Goal: Task Accomplishment & Management: Use online tool/utility

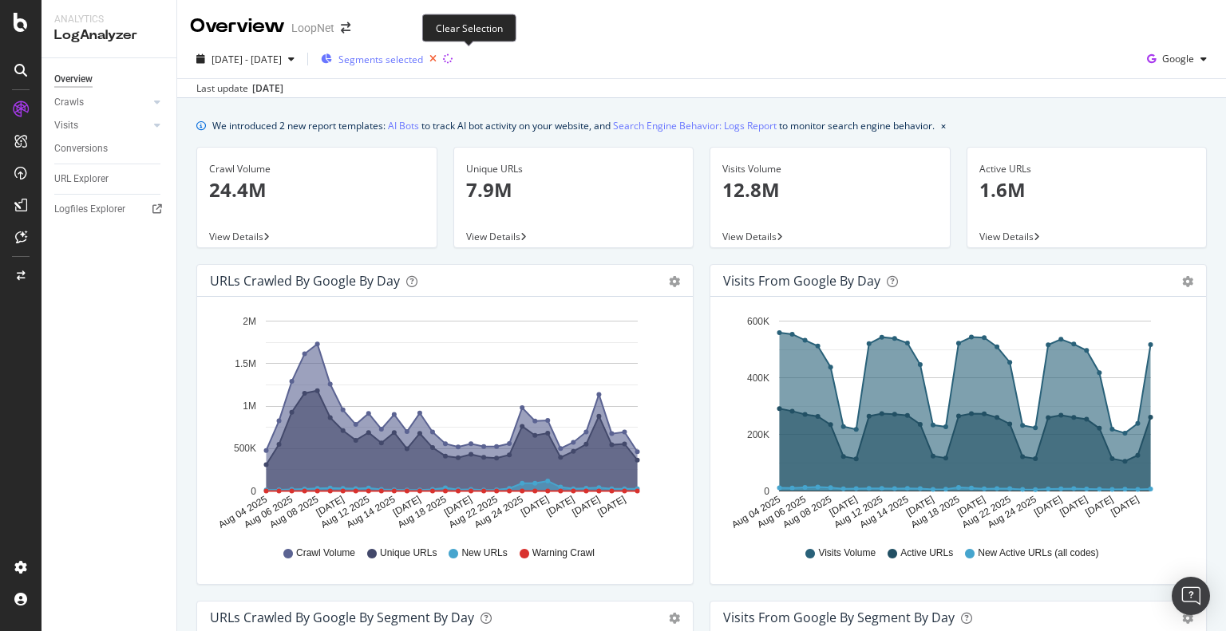
click at [443, 57] on icon "button" at bounding box center [433, 59] width 20 height 22
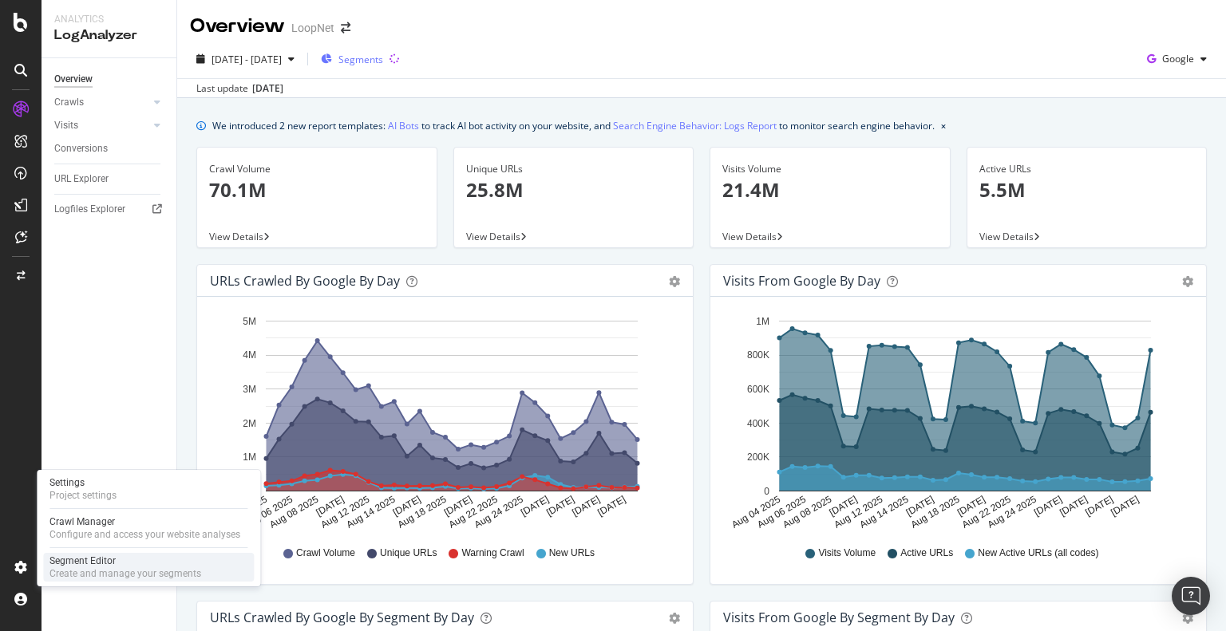
click at [80, 571] on div "Create and manage your segments" at bounding box center [125, 573] width 152 height 13
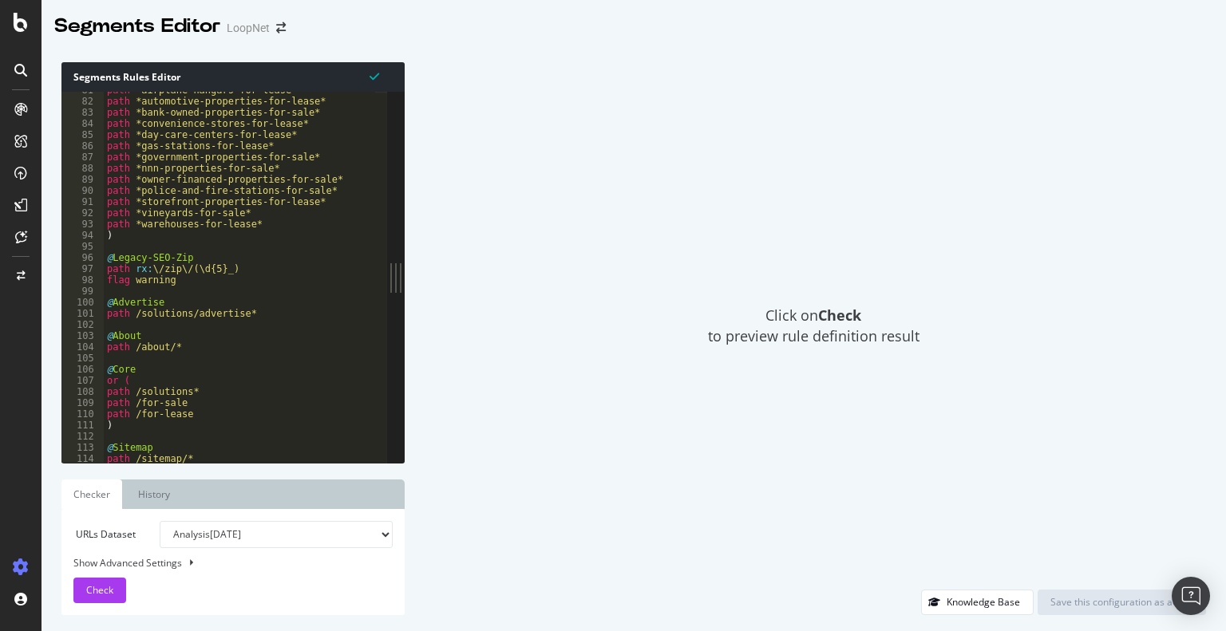
scroll to position [910, 0]
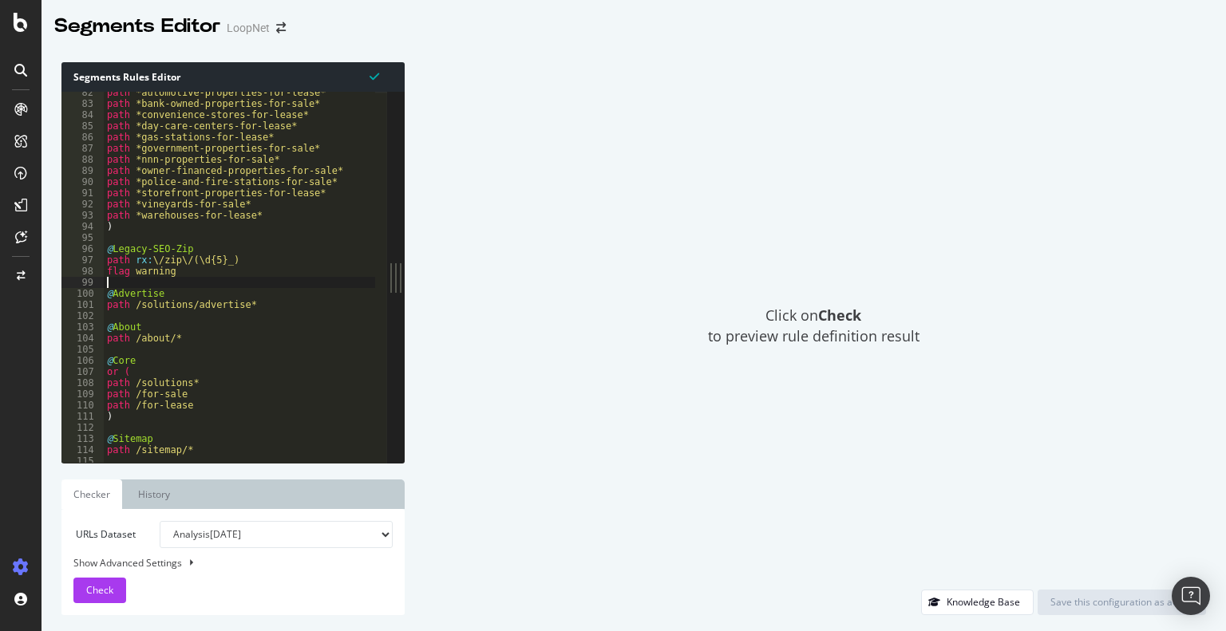
drag, startPoint x: 182, startPoint y: 278, endPoint x: 100, endPoint y: 278, distance: 82.2
click at [100, 278] on div "82 83 84 85 86 87 88 89 90 91 92 93 94 95 96 97 98 99 100 101 102 103 104 105 1…" at bounding box center [224, 277] width 326 height 371
click at [197, 279] on div "path *automotive-properties-for-lease* path *bank-owned-properties-for-sale* pa…" at bounding box center [239, 284] width 271 height 394
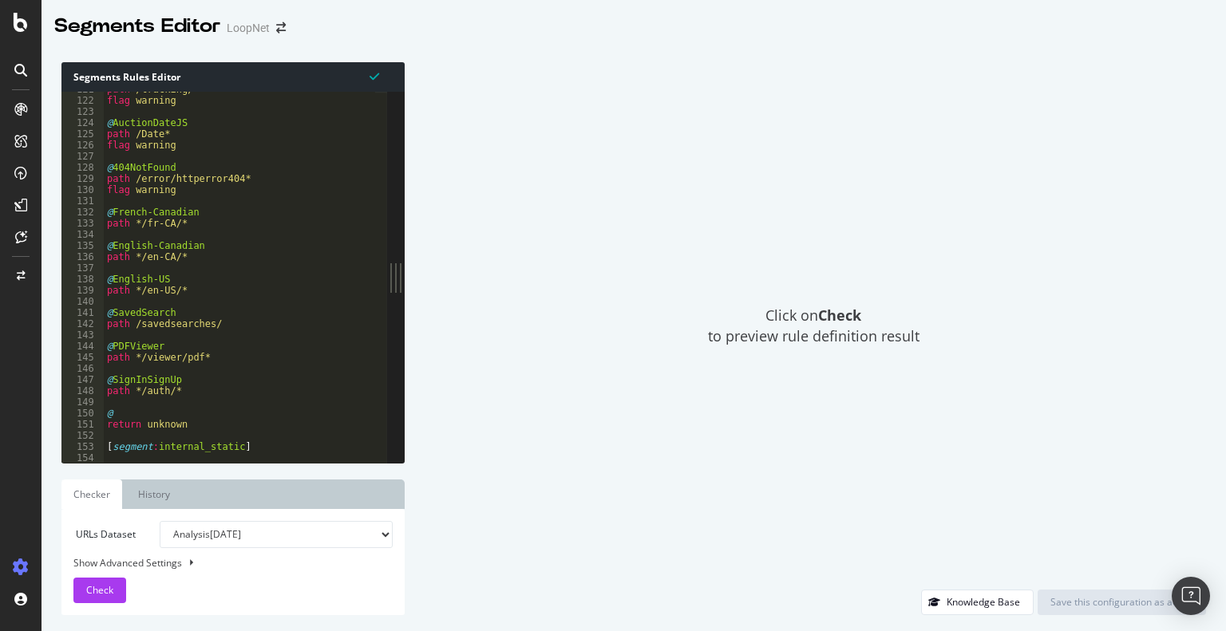
scroll to position [1355, 0]
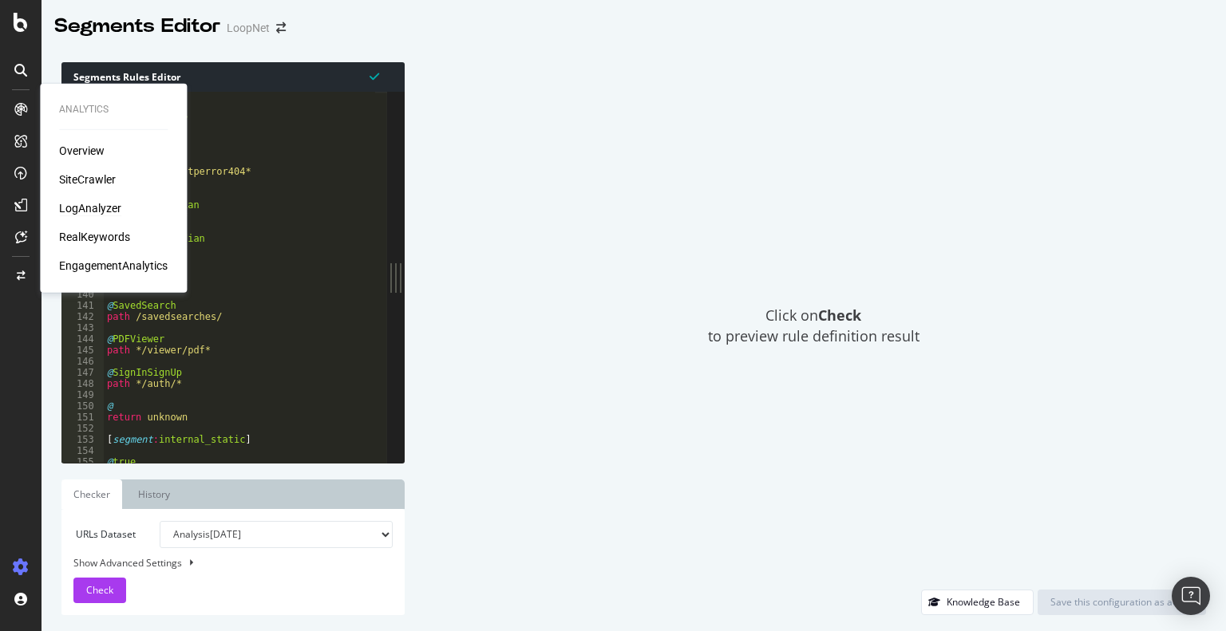
click at [93, 206] on div "LogAnalyzer" at bounding box center [90, 208] width 62 height 16
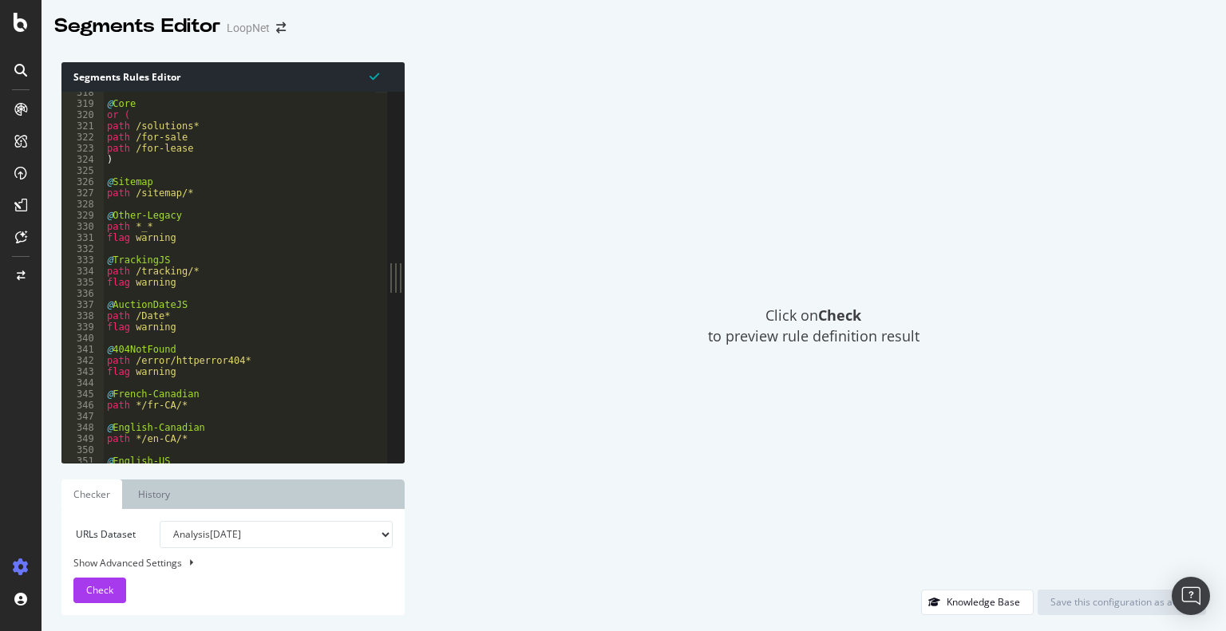
scroll to position [3694, 0]
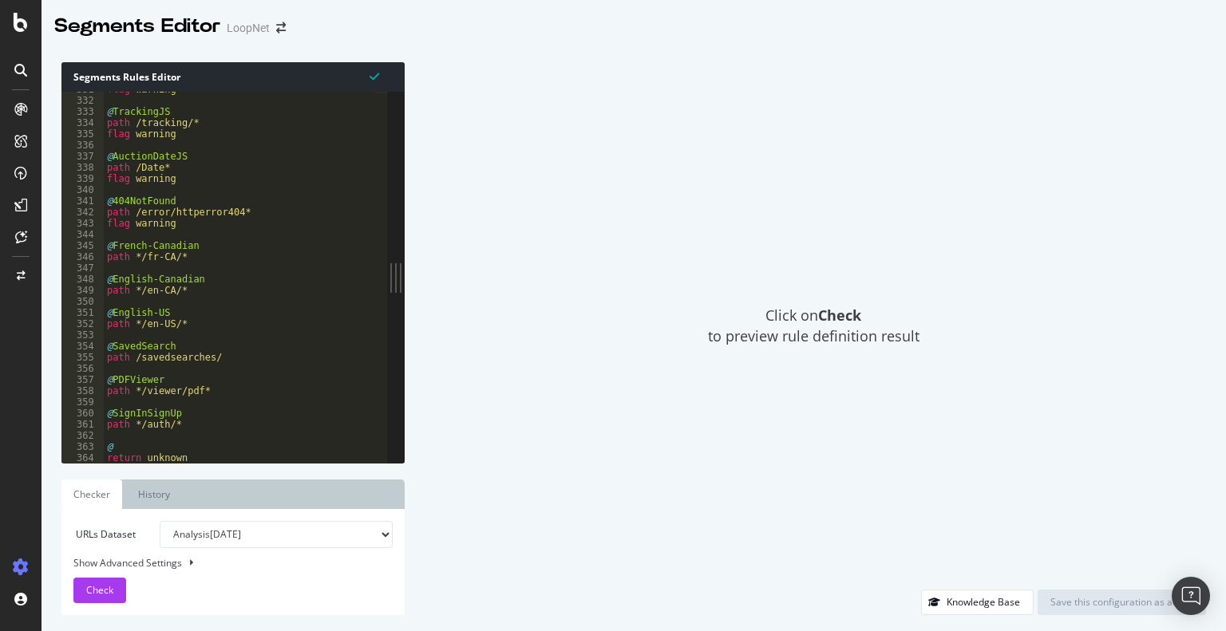
click at [547, 366] on div "Click on Check to preview rule definition result" at bounding box center [813, 326] width 785 height 528
click at [22, 28] on icon at bounding box center [21, 22] width 14 height 19
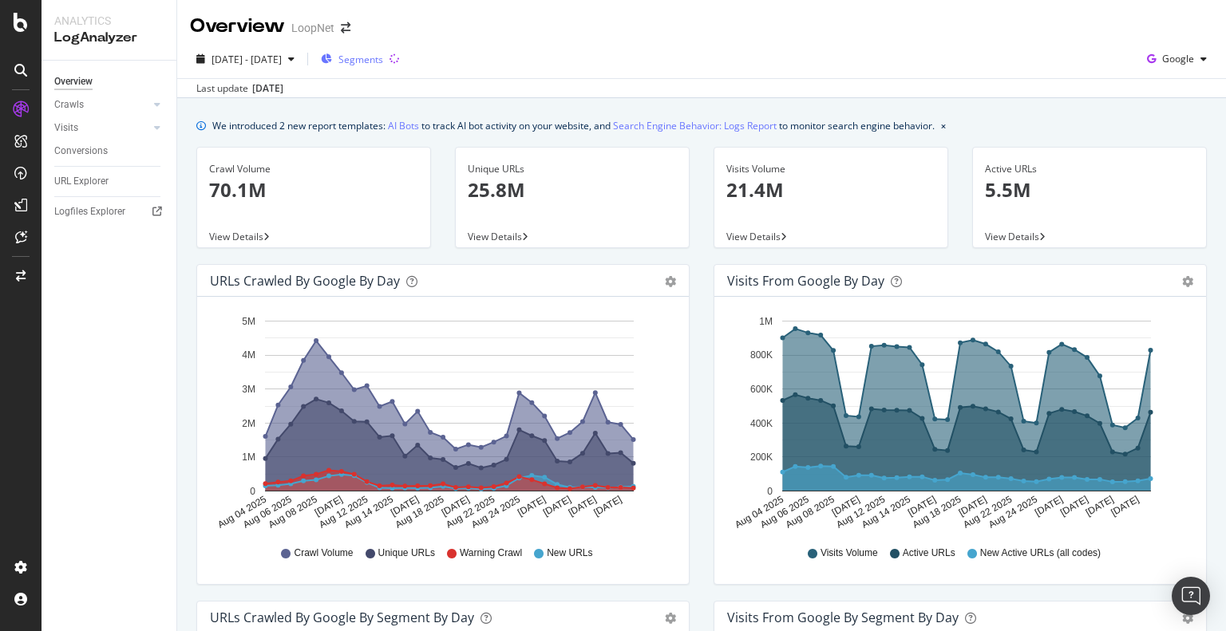
click at [383, 57] on span "Segments" at bounding box center [360, 60] width 45 height 14
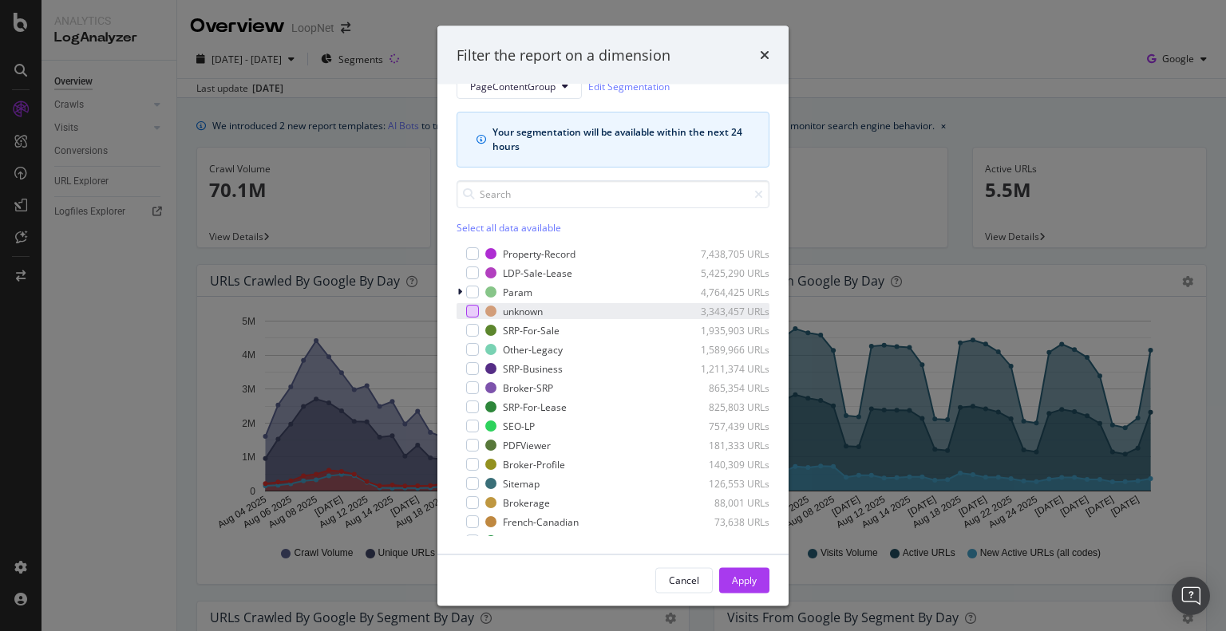
click at [472, 308] on div "modal" at bounding box center [472, 311] width 13 height 13
click at [747, 579] on div "Apply" at bounding box center [744, 580] width 25 height 14
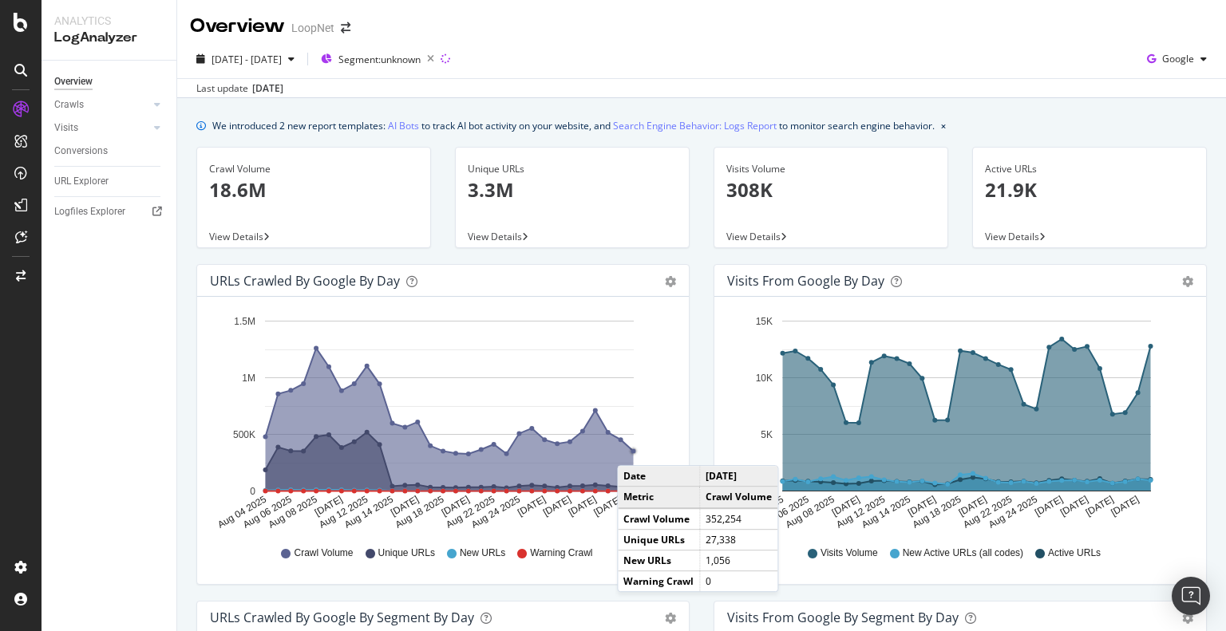
click at [633, 449] on circle "A chart." at bounding box center [633, 451] width 5 height 5
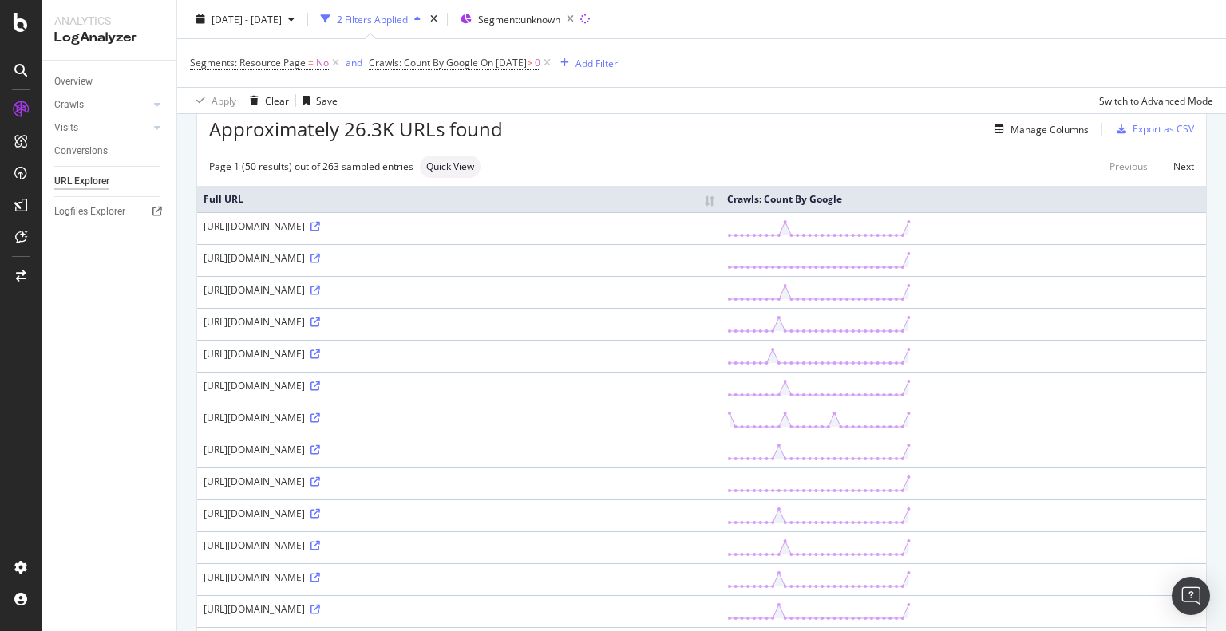
scroll to position [18, 0]
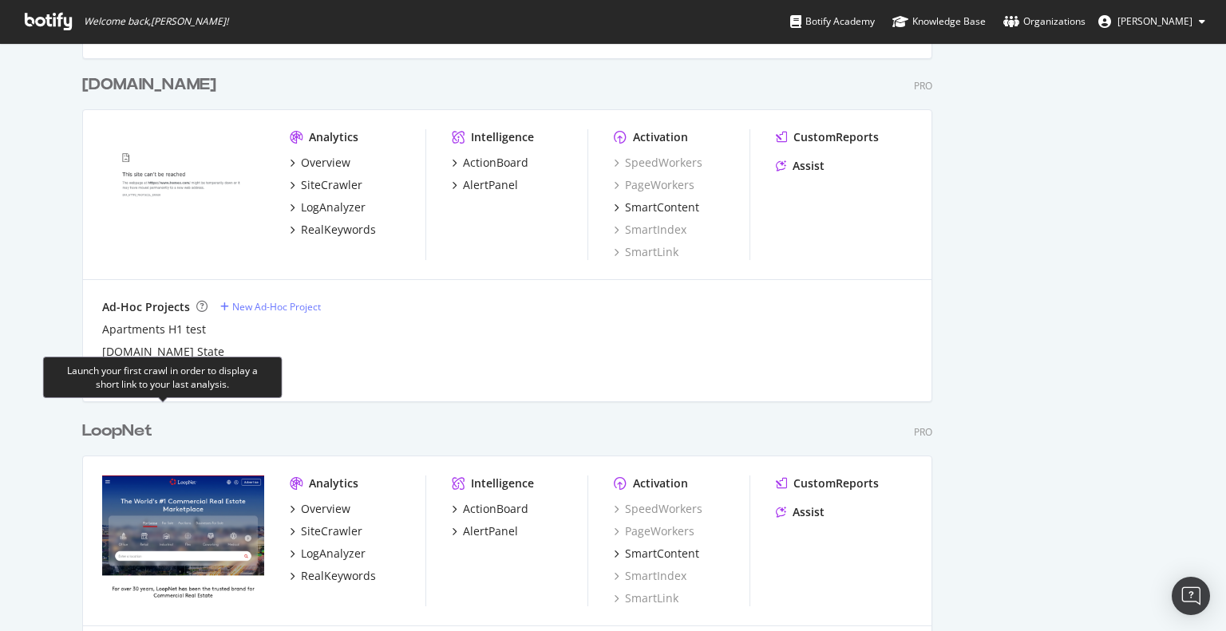
scroll to position [2817, 0]
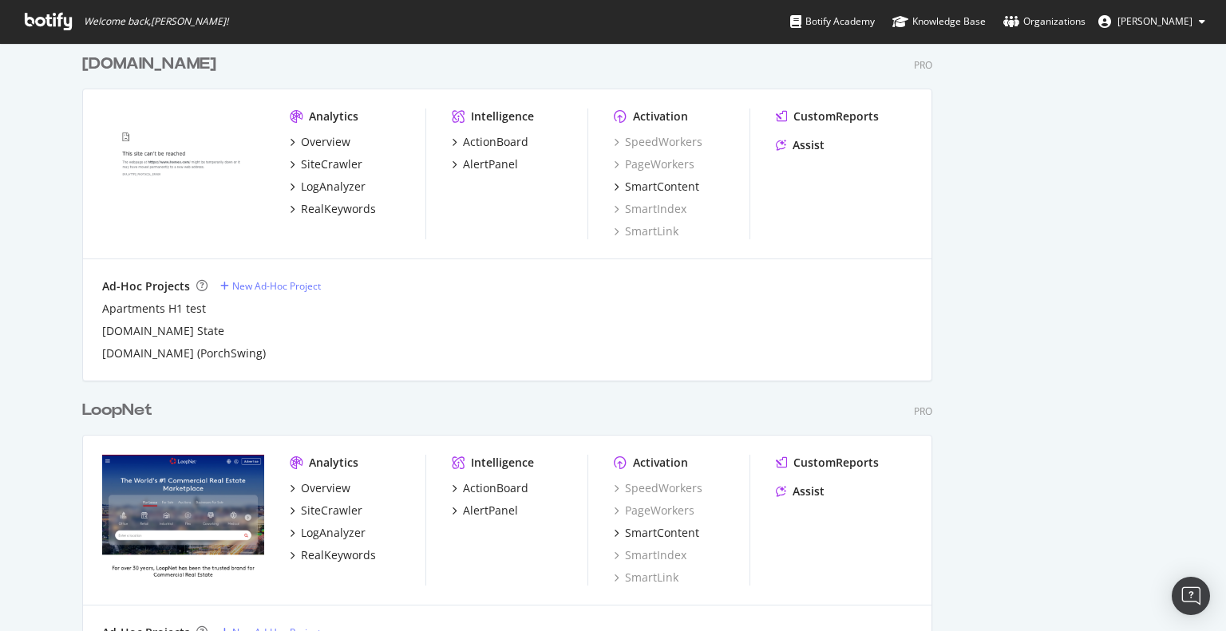
click at [120, 407] on div "LoopNet" at bounding box center [117, 410] width 70 height 23
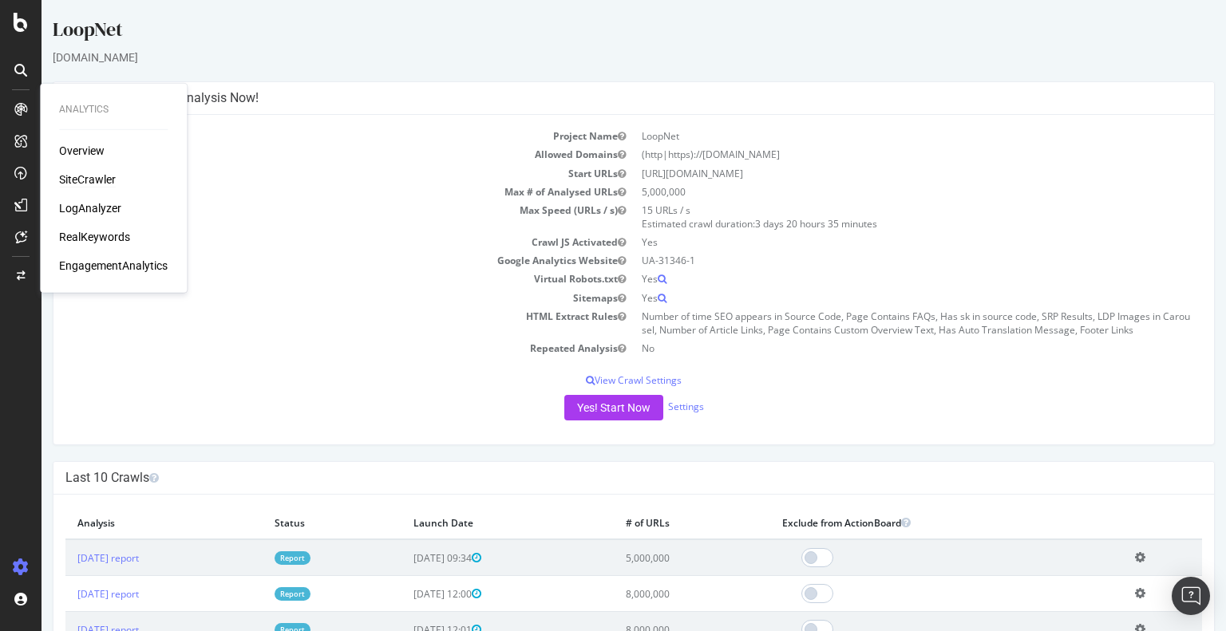
click at [97, 175] on div "SiteCrawler" at bounding box center [87, 180] width 57 height 16
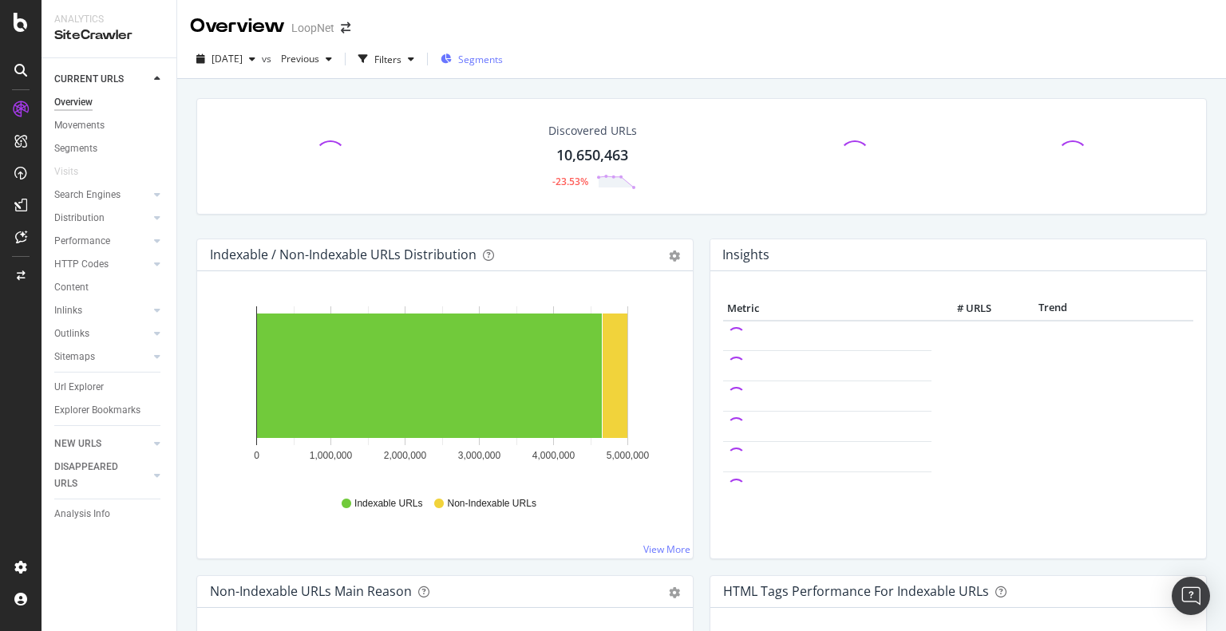
click at [503, 59] on span "Segments" at bounding box center [480, 60] width 45 height 14
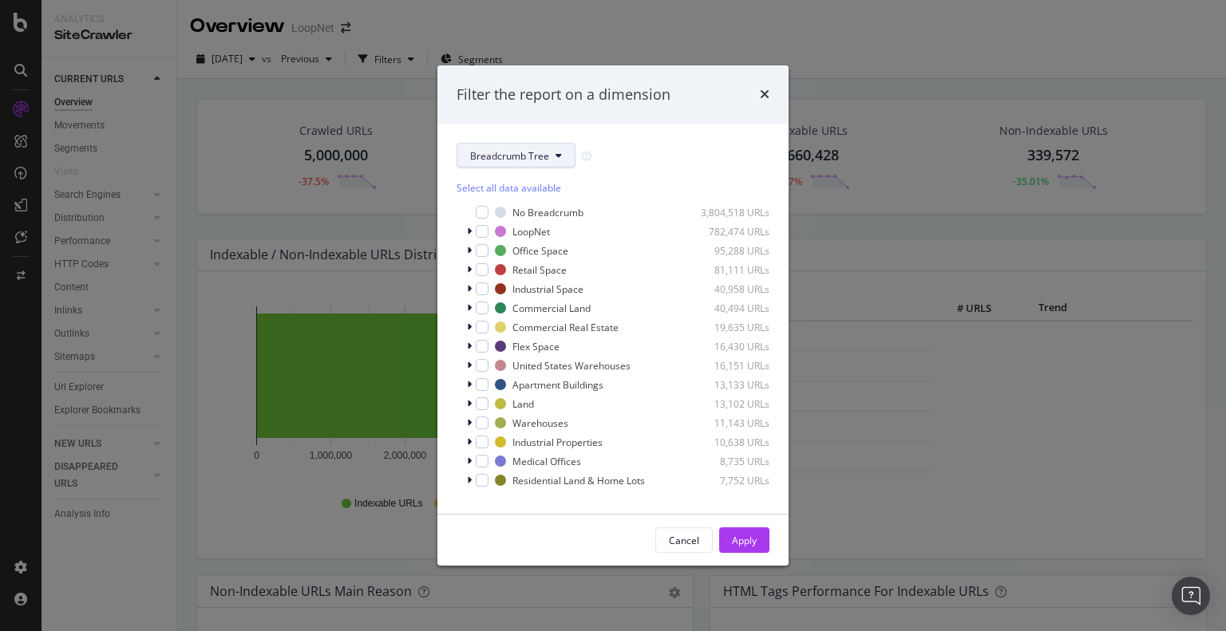
click at [550, 156] on button "Breadcrumb Tree" at bounding box center [516, 156] width 119 height 26
click at [766, 85] on div "times" at bounding box center [765, 95] width 10 height 21
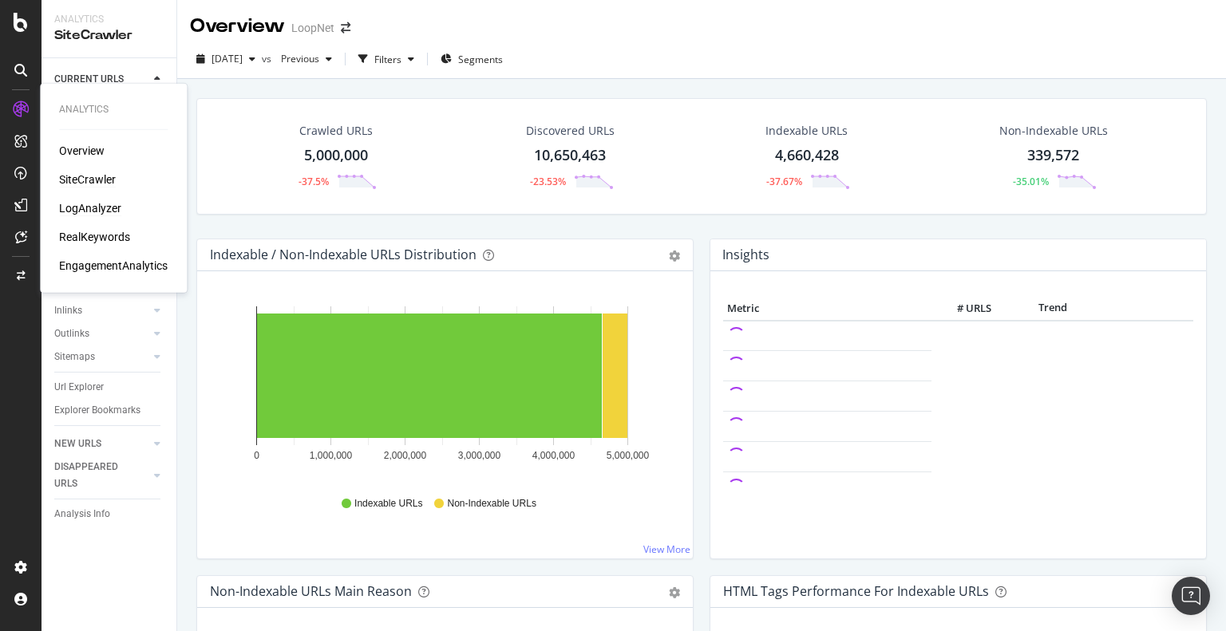
click at [93, 200] on div "LogAnalyzer" at bounding box center [90, 208] width 62 height 16
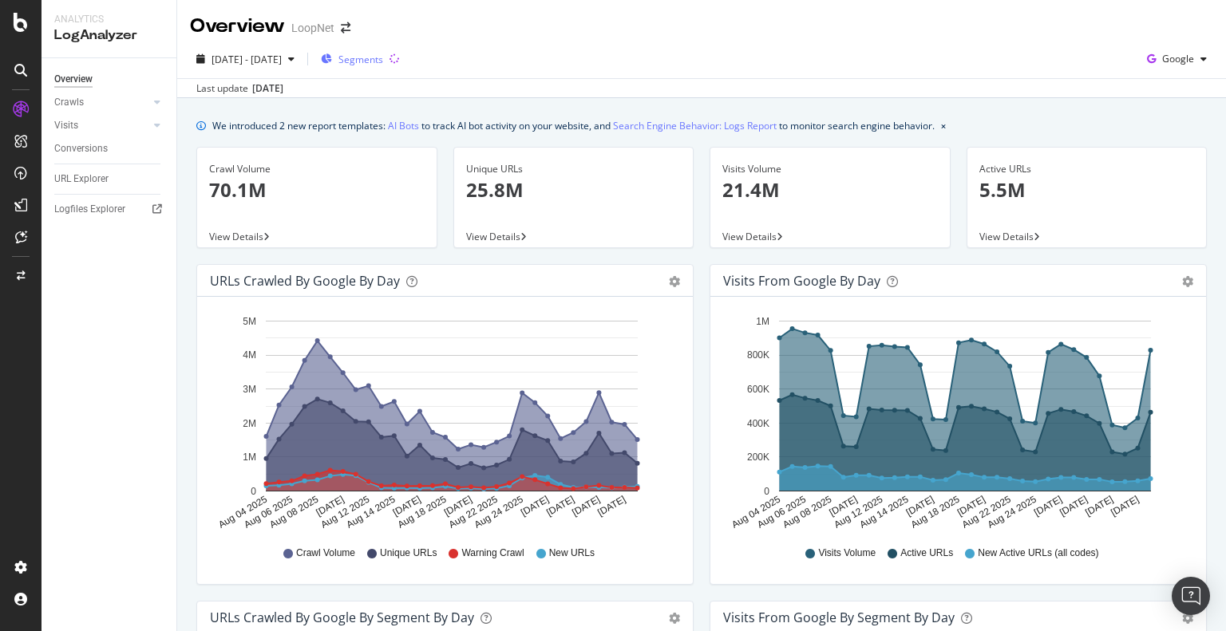
click at [383, 55] on span "Segments" at bounding box center [360, 60] width 45 height 14
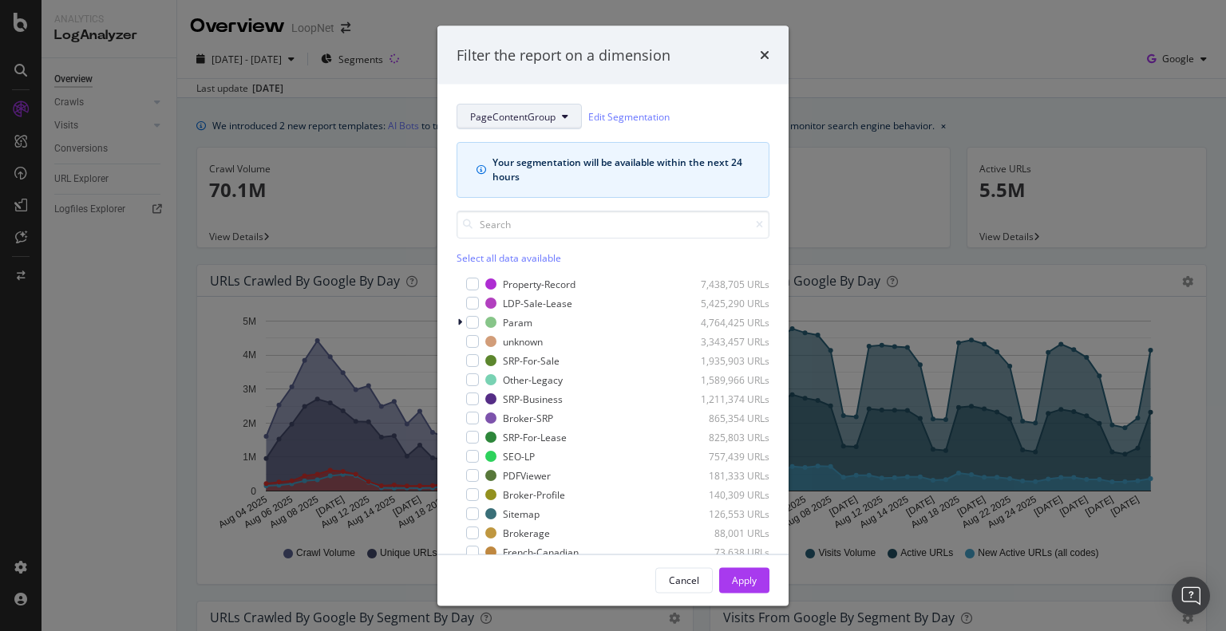
click at [524, 116] on span "PageContentGroup" at bounding box center [512, 116] width 85 height 14
click at [719, 112] on div "PageContentGroup Edit Segmentation" at bounding box center [613, 117] width 313 height 26
click at [766, 51] on icon "times" at bounding box center [765, 55] width 10 height 13
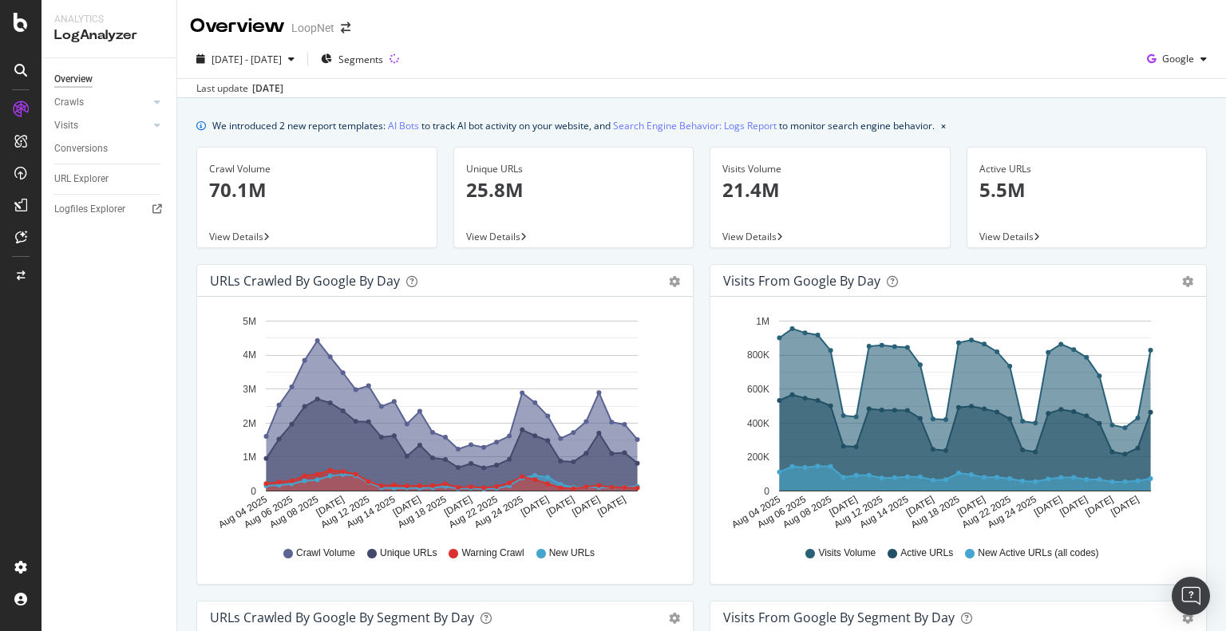
click at [79, 76] on div "Overview" at bounding box center [73, 79] width 38 height 17
click at [83, 184] on div "SiteCrawler" at bounding box center [87, 180] width 57 height 16
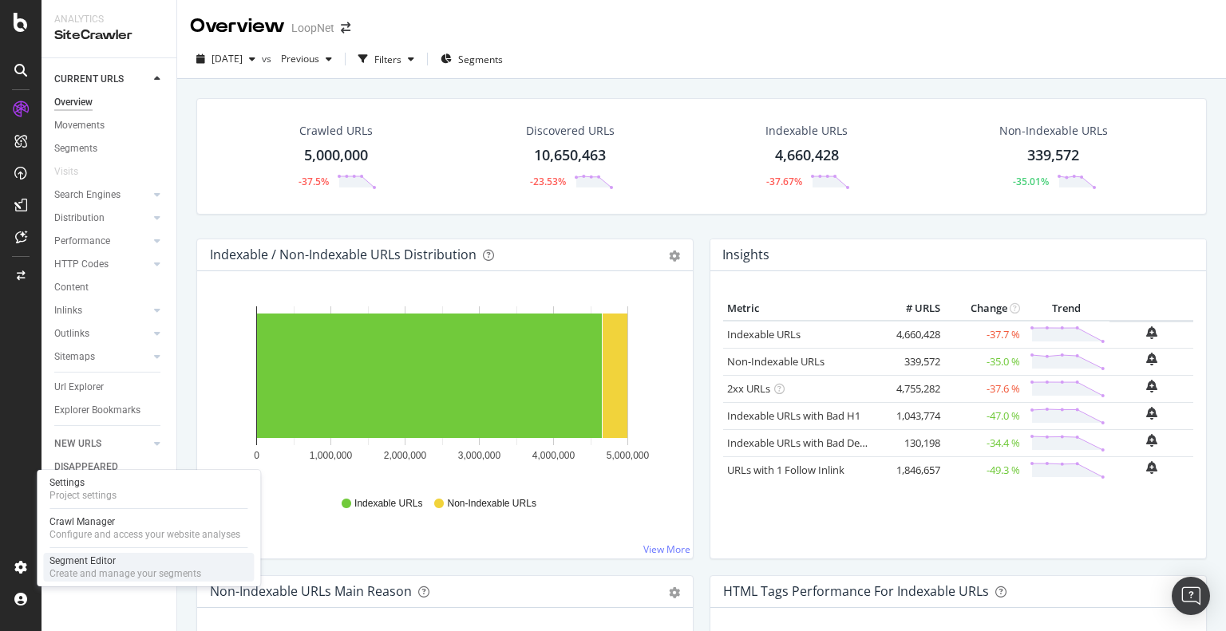
click at [78, 564] on div "Segment Editor" at bounding box center [125, 561] width 152 height 13
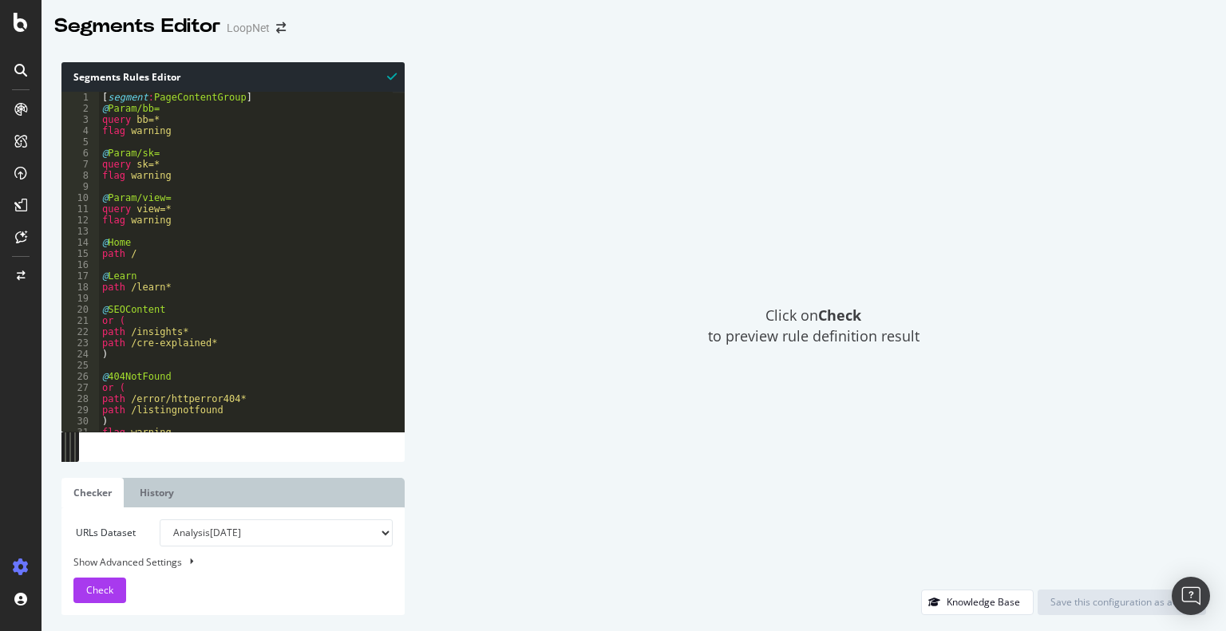
click at [467, 188] on div "Click on Check to preview rule definition result" at bounding box center [813, 326] width 785 height 528
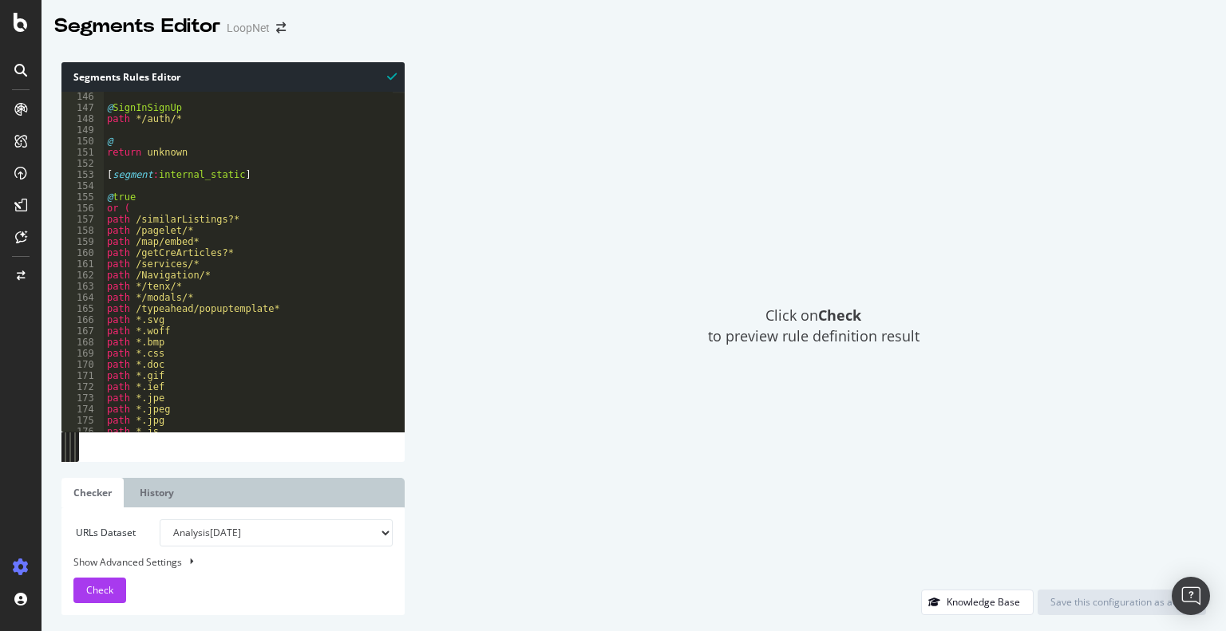
scroll to position [1621, 0]
